Goal: Task Accomplishment & Management: Manage account settings

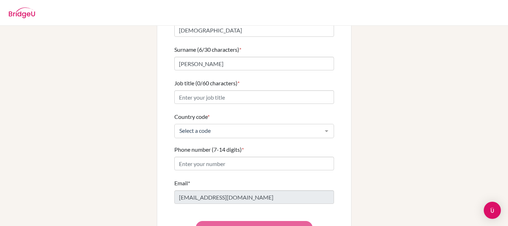
scroll to position [75, 0]
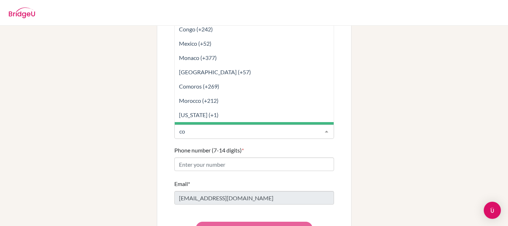
type input "cos"
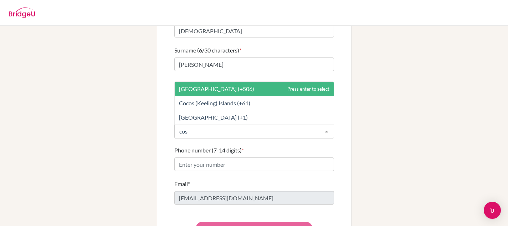
click at [205, 84] on span "[GEOGRAPHIC_DATA] (+506)" at bounding box center [254, 89] width 159 height 14
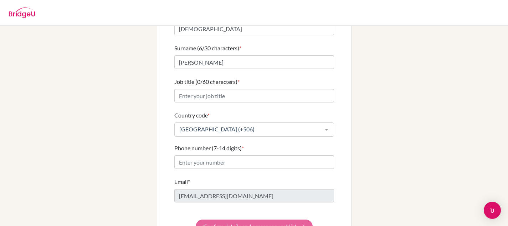
scroll to position [92, 0]
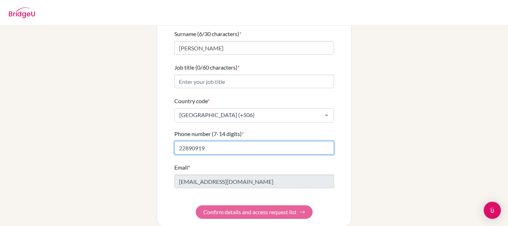
type input "22890919"
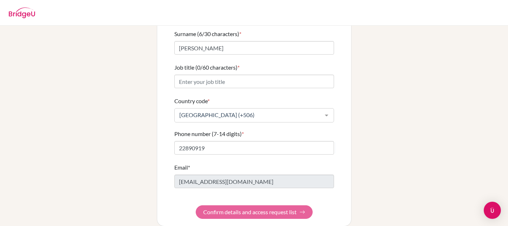
click at [242, 204] on form "First name (9/30 characters) * [PERSON_NAME] Surname (6/30 characters) * [PERSO…" at bounding box center [254, 107] width 160 height 222
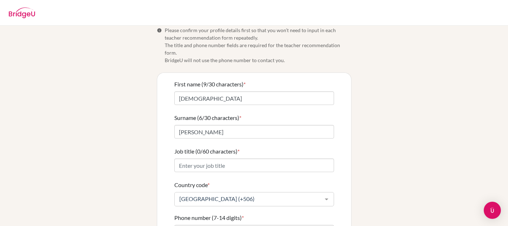
scroll to position [10, 0]
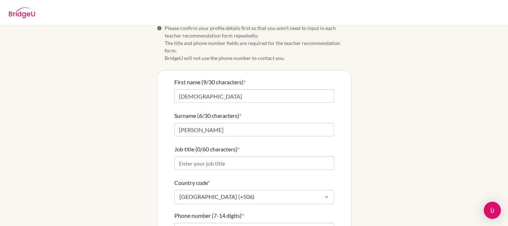
click at [243, 162] on form "First name (9/30 characters) * [PERSON_NAME] Surname (6/30 characters) * [PERSO…" at bounding box center [254, 189] width 160 height 222
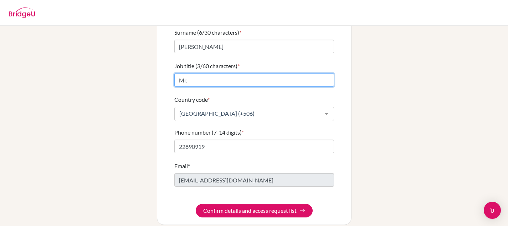
scroll to position [0, 0]
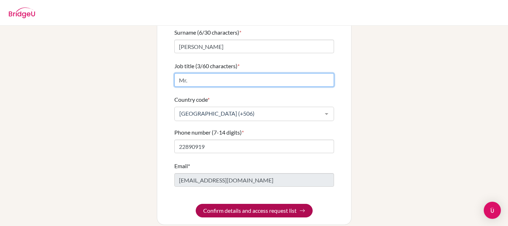
type input "Mr."
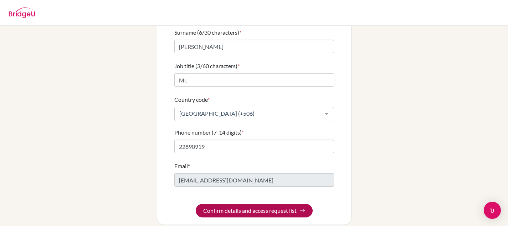
click at [250, 204] on button "Confirm details and access request list" at bounding box center [254, 211] width 117 height 14
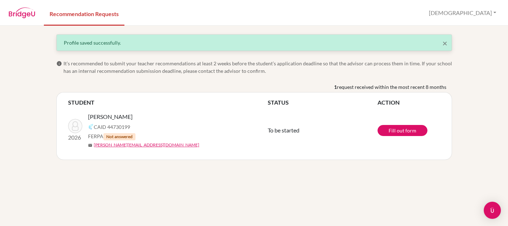
click at [29, 14] on img at bounding box center [22, 12] width 27 height 11
click at [75, 10] on link "Recommendation Requests" at bounding box center [84, 13] width 81 height 25
click at [481, 13] on button "[DEMOGRAPHIC_DATA]" at bounding box center [463, 13] width 74 height 14
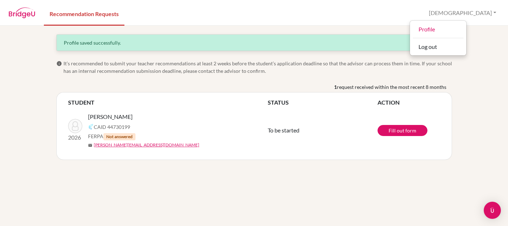
click at [463, 94] on div "× Profile saved successfully. info It’s recommended to submit your teacher reco…" at bounding box center [254, 126] width 508 height 200
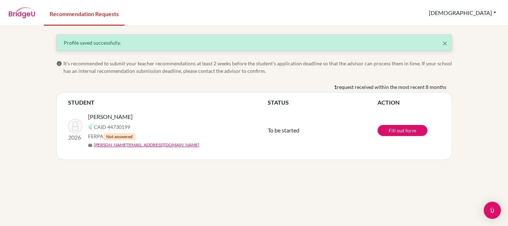
click at [481, 17] on button "[DEMOGRAPHIC_DATA]" at bounding box center [463, 13] width 74 height 14
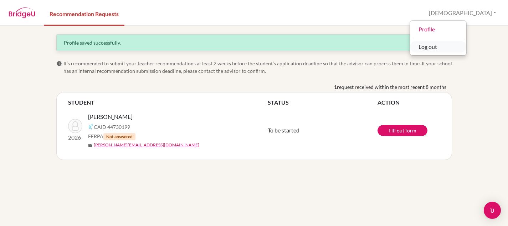
click at [466, 47] on button "Log out" at bounding box center [438, 46] width 56 height 11
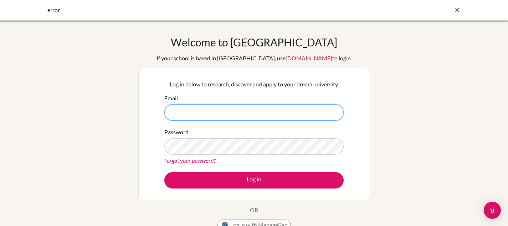
type input "christian.zamora@cds.ed.cr"
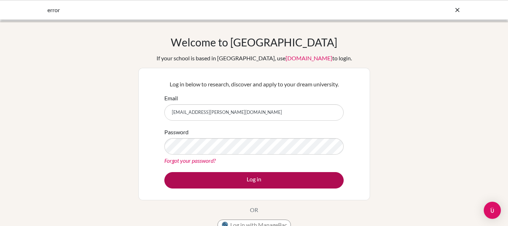
click at [237, 175] on button "Log in" at bounding box center [253, 180] width 179 height 16
